Goal: Information Seeking & Learning: Learn about a topic

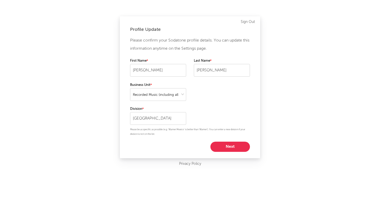
select select "recorded_music"
click at [228, 146] on button "Next" at bounding box center [230, 147] width 40 height 10
select select "marketing"
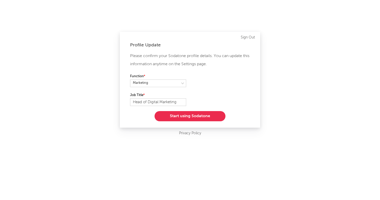
click at [201, 114] on button "Start using Sodatone" at bounding box center [190, 116] width 71 height 10
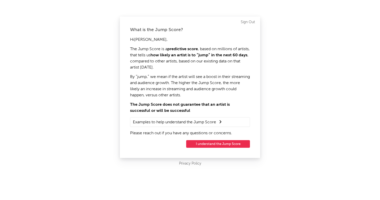
click at [214, 143] on button "I understand the Jump Score" at bounding box center [218, 144] width 64 height 8
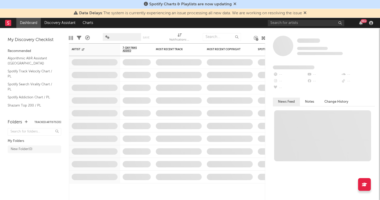
click at [303, 5] on div "Spotify Charts & Playlists are now updating" at bounding box center [190, 4] width 380 height 9
click at [300, 20] on input "text" at bounding box center [306, 23] width 77 height 6
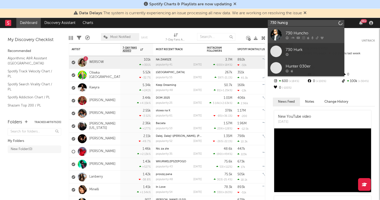
type input "730 huncg"
click at [308, 33] on div "730 Huncho" at bounding box center [314, 33] width 56 height 6
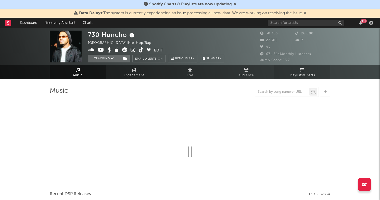
click at [305, 73] on span "Playlists/Charts" at bounding box center [302, 75] width 25 height 6
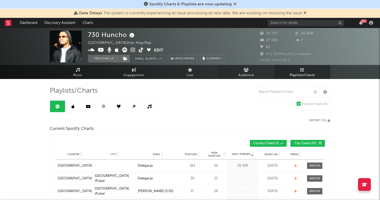
click at [247, 71] on icon at bounding box center [246, 70] width 5 height 4
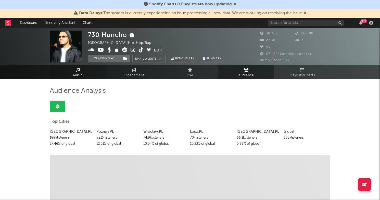
click at [76, 70] on icon at bounding box center [78, 70] width 4 height 4
select select "6m"
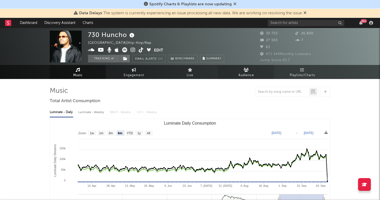
click at [247, 73] on span "Audience" at bounding box center [247, 75] width 16 height 6
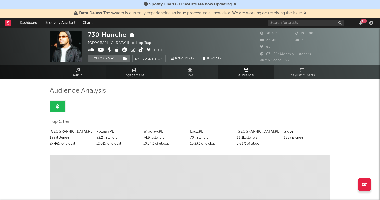
click at [135, 72] on link "Engagement" at bounding box center [134, 72] width 56 height 14
select select "1w"
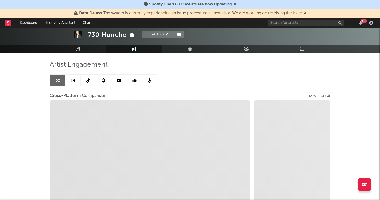
scroll to position [17, 0]
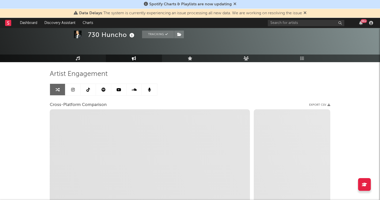
select select "1m"
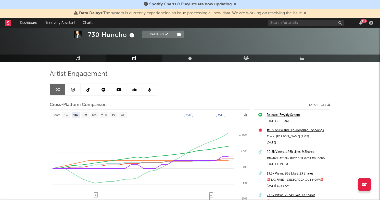
click at [300, 54] on div at bounding box center [190, 36] width 380 height 51
click at [302, 59] on icon at bounding box center [302, 58] width 4 height 4
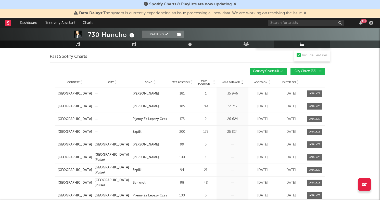
scroll to position [500, 0]
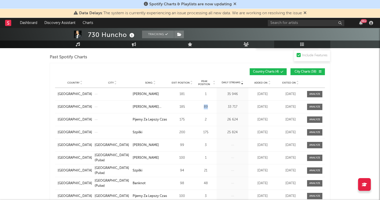
drag, startPoint x: 208, startPoint y: 107, endPoint x: 196, endPoint y: 107, distance: 11.5
click at [196, 107] on div "89" at bounding box center [205, 107] width 19 height 5
